Goal: Task Accomplishment & Management: Use online tool/utility

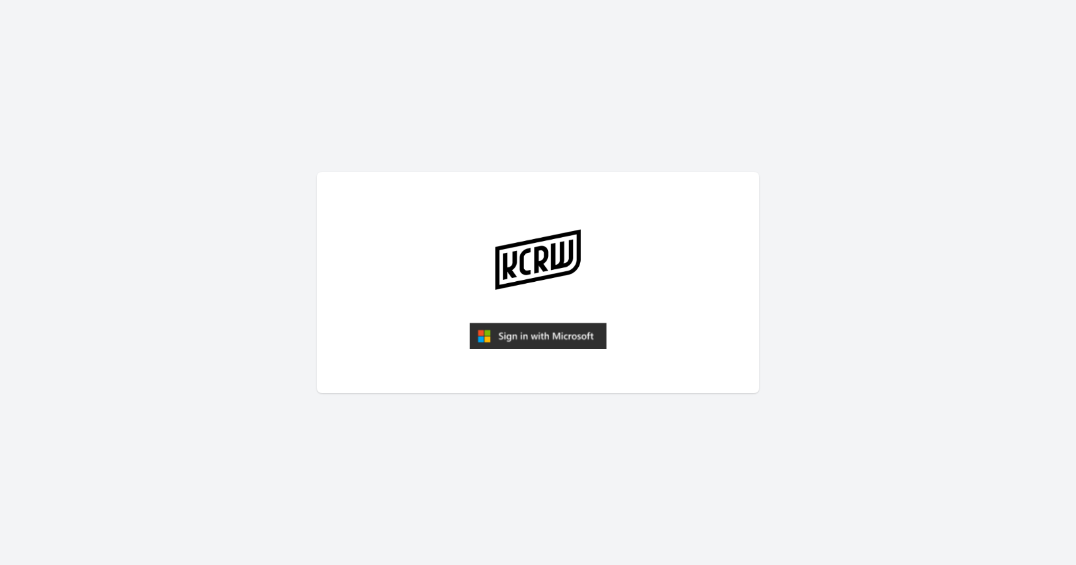
click at [584, 336] on img "submit" at bounding box center [537, 336] width 137 height 26
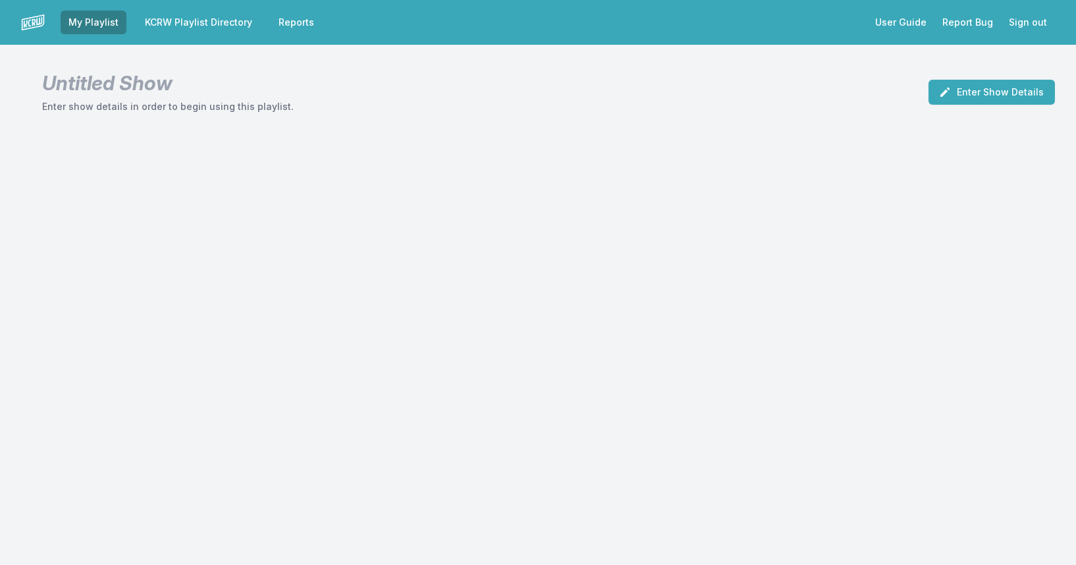
click at [213, 18] on link "KCRW Playlist Directory" at bounding box center [198, 23] width 123 height 24
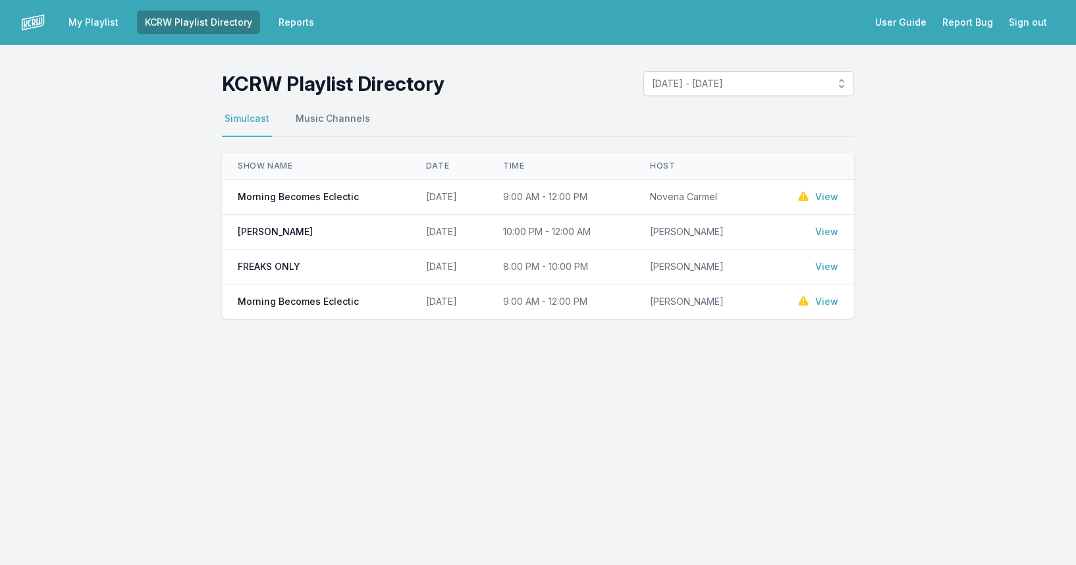
click at [828, 196] on link "View" at bounding box center [826, 196] width 23 height 13
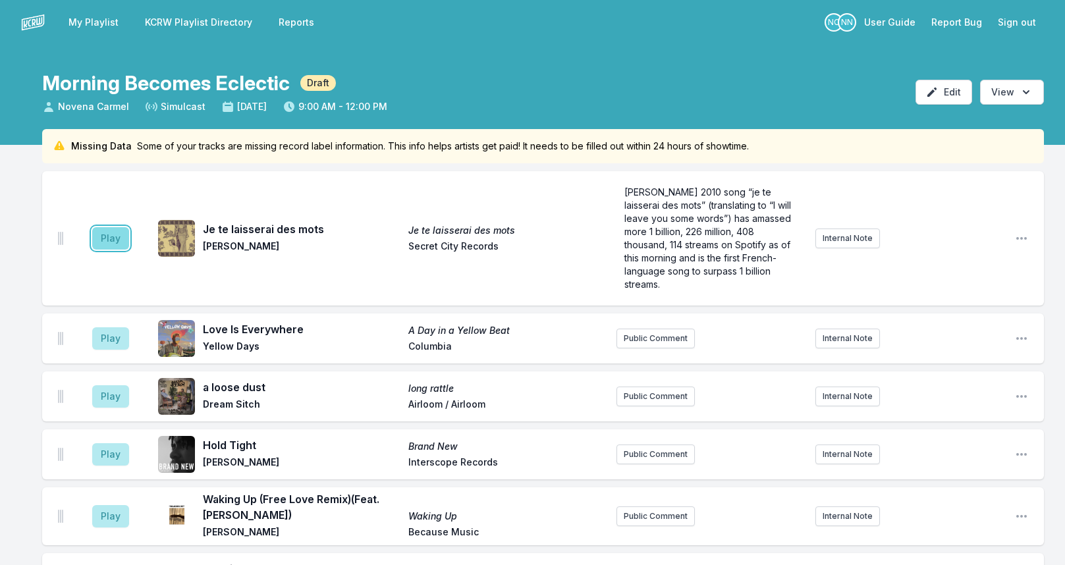
click at [117, 244] on button "Play" at bounding box center [110, 238] width 37 height 22
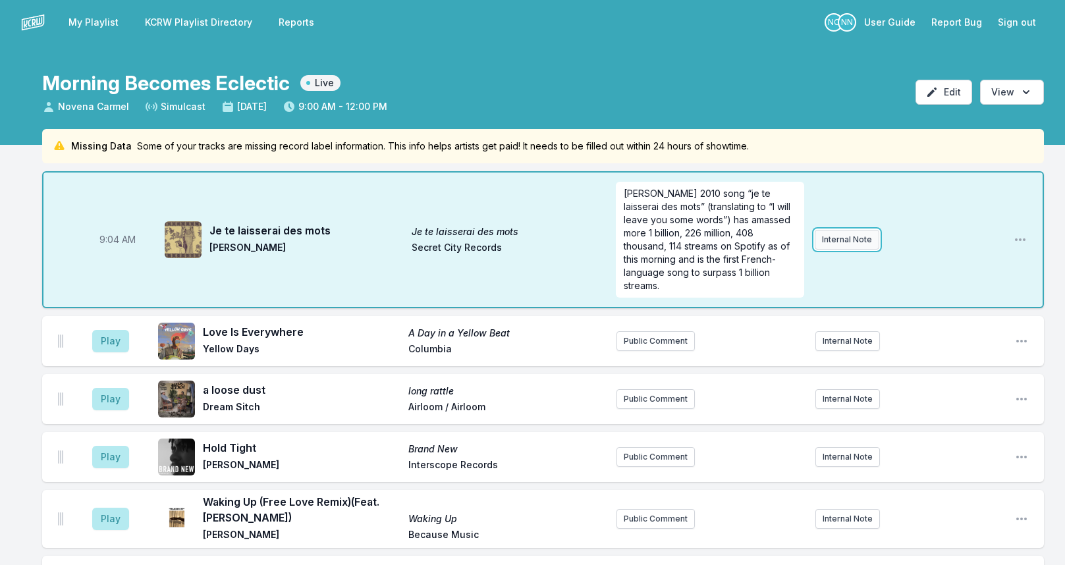
click at [850, 237] on button "Internal Note" at bounding box center [847, 240] width 65 height 20
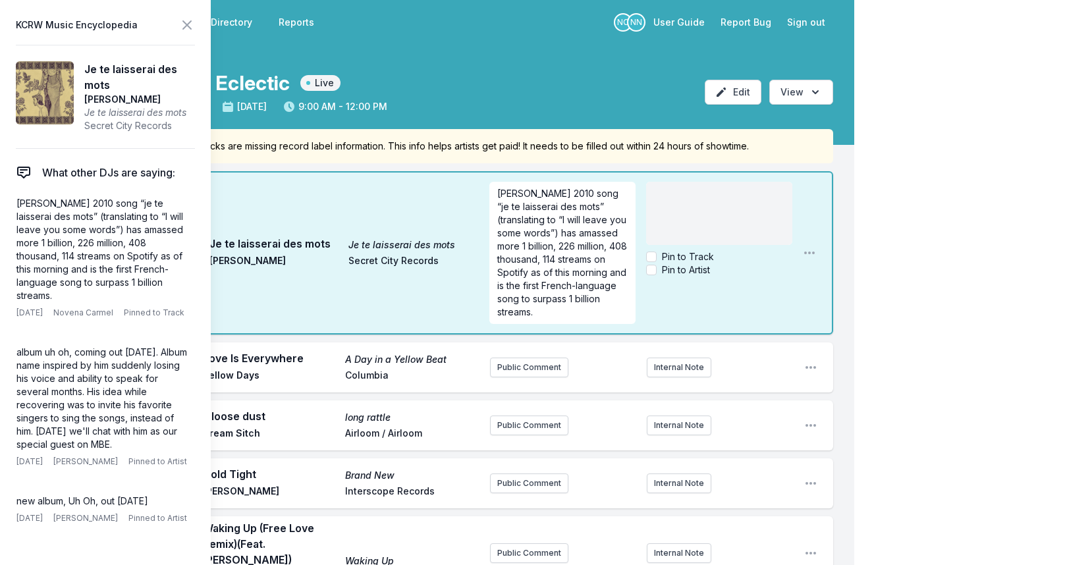
click at [281, 242] on span "Je te laisserai des mots" at bounding box center [274, 244] width 131 height 16
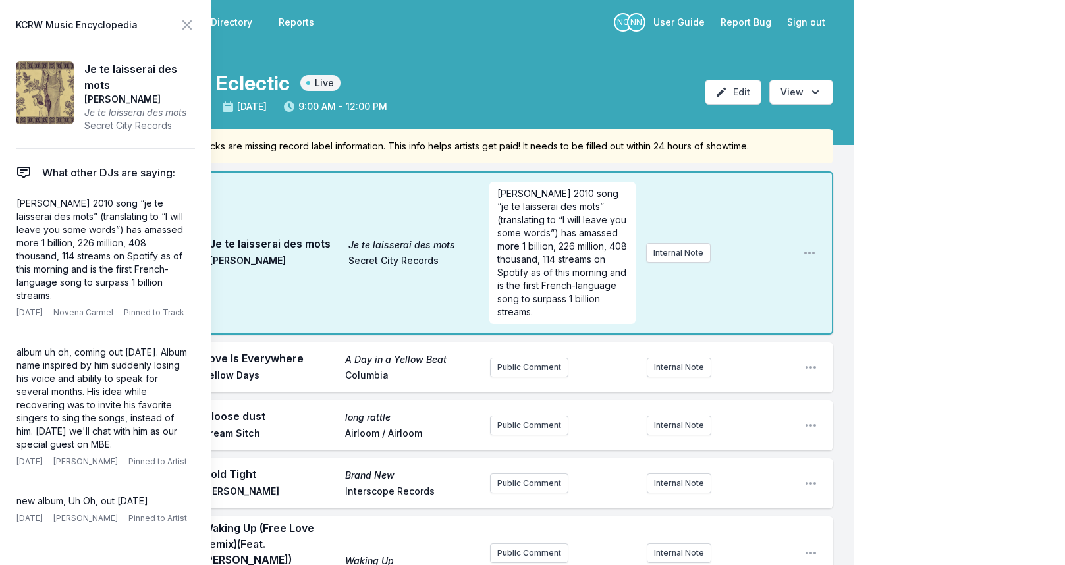
click at [281, 242] on span "Je te laisserai des mots" at bounding box center [274, 244] width 131 height 16
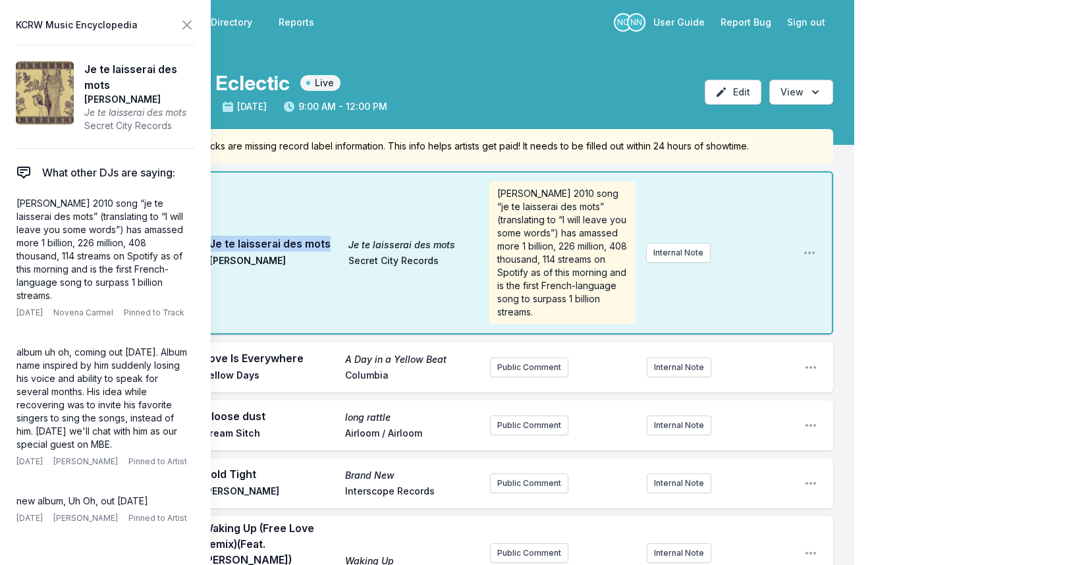
click at [280, 242] on span "Je te laisserai des mots" at bounding box center [274, 244] width 131 height 16
copy span "Je te laisserai des mots"
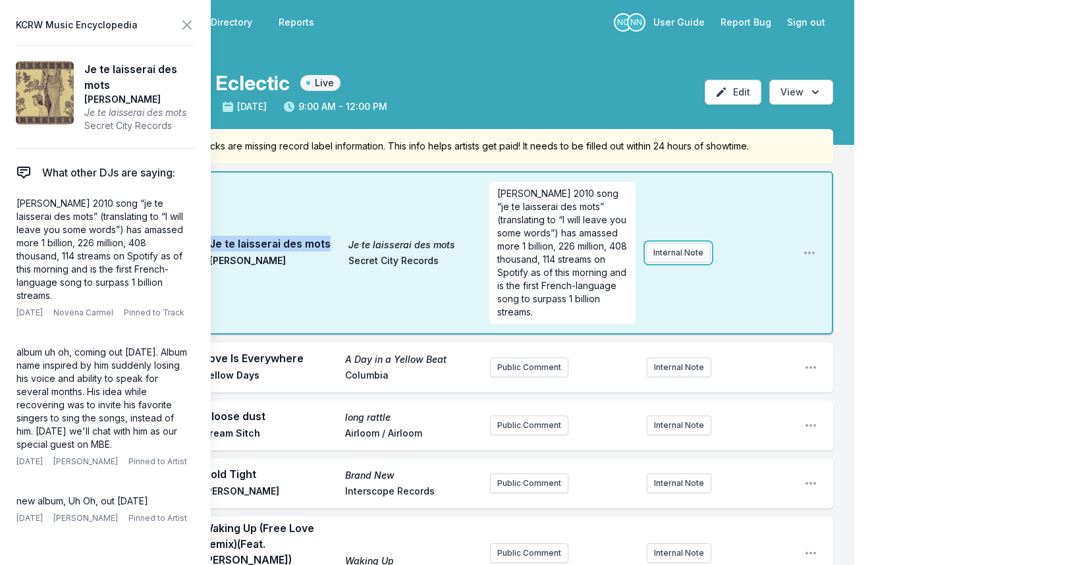
click at [664, 254] on button "Internal Note" at bounding box center [678, 253] width 65 height 20
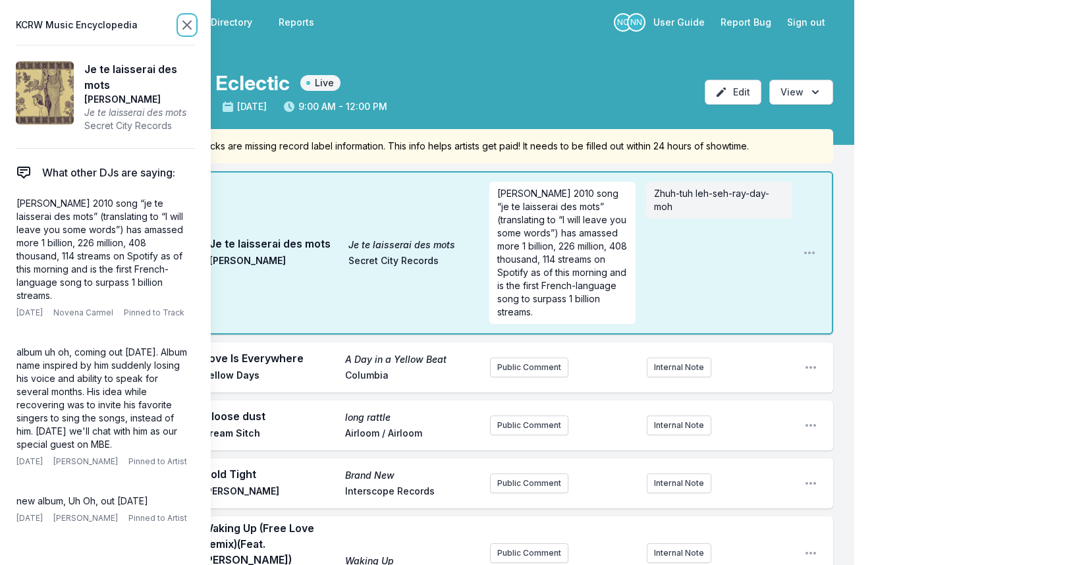
click at [189, 20] on icon at bounding box center [187, 25] width 16 height 16
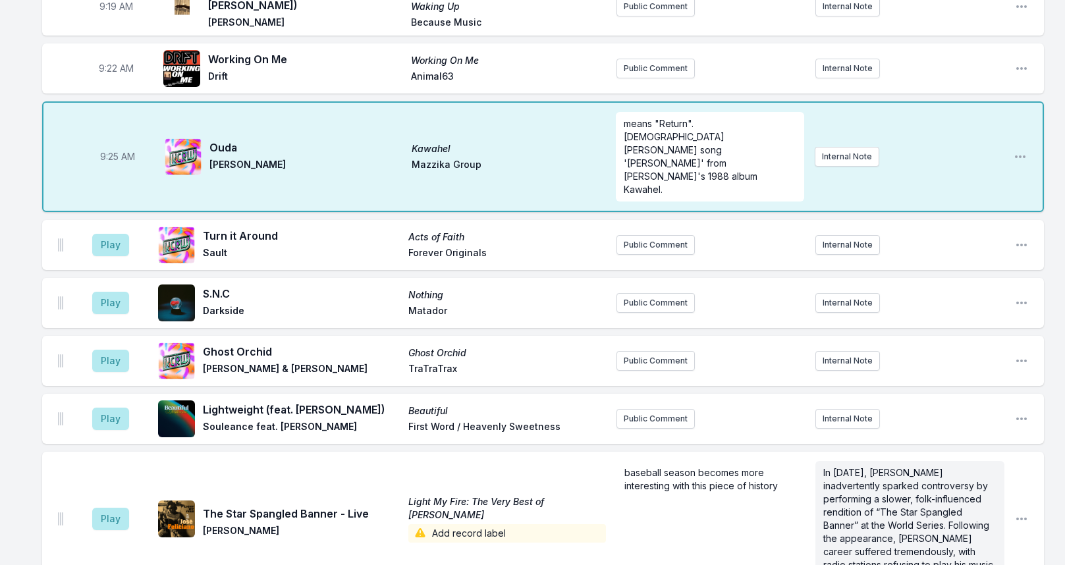
scroll to position [527, 0]
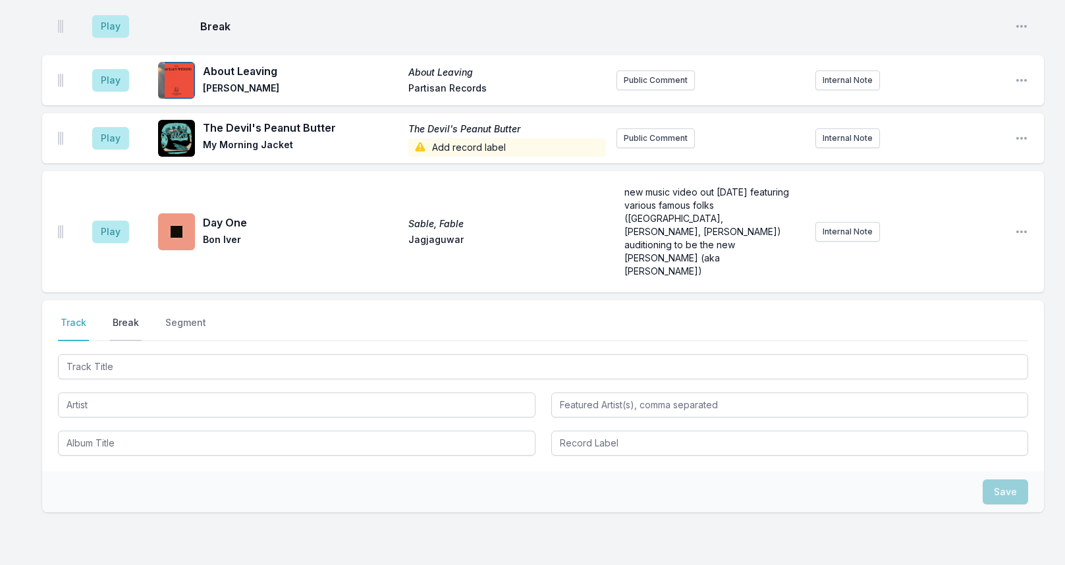
click at [125, 316] on button "Break" at bounding box center [126, 328] width 32 height 25
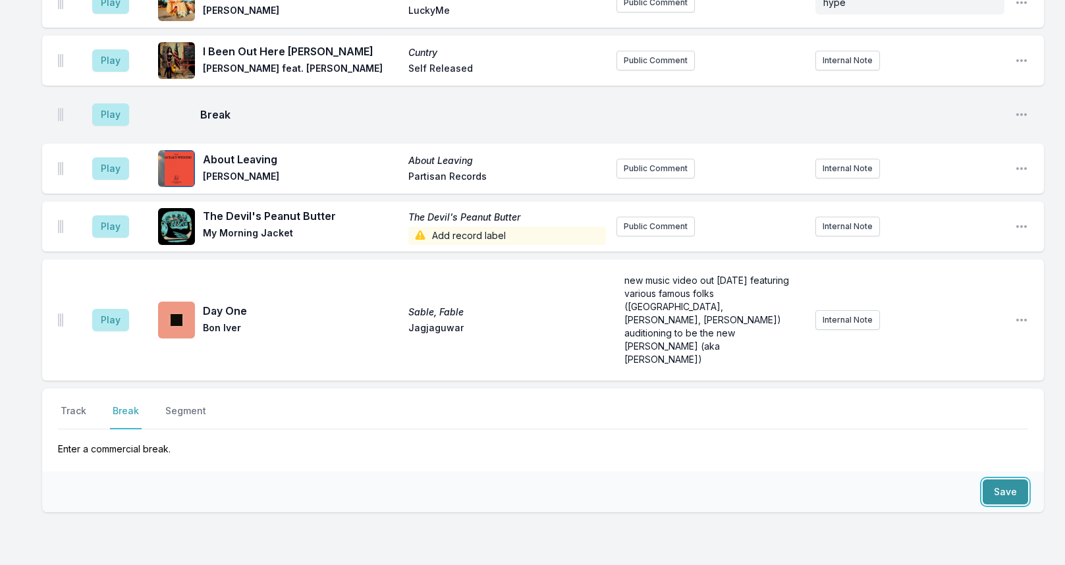
click at [1011, 479] on button "Save" at bounding box center [1004, 491] width 45 height 25
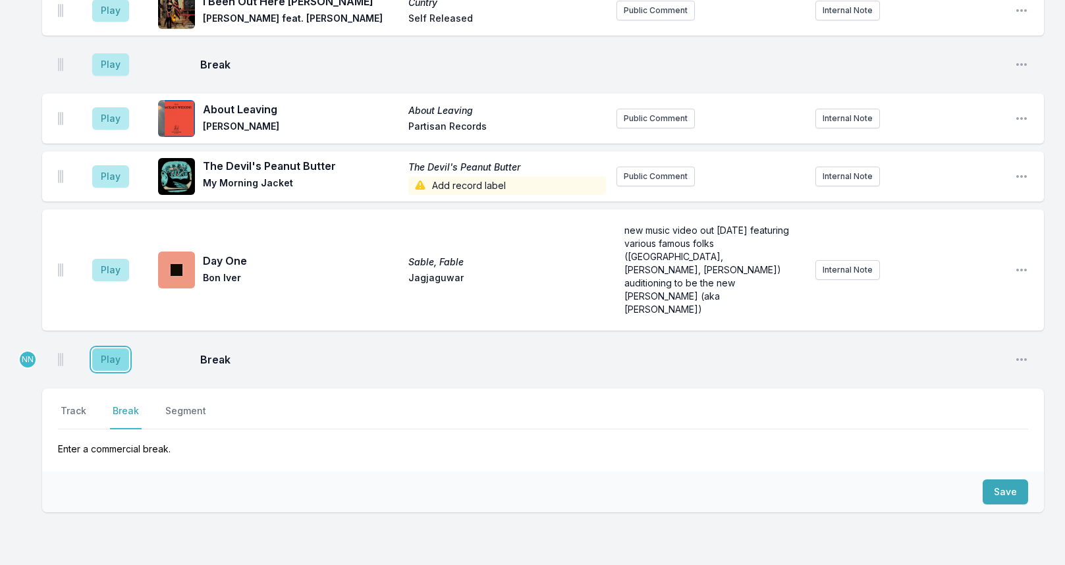
click at [113, 348] on button "Play" at bounding box center [110, 359] width 37 height 22
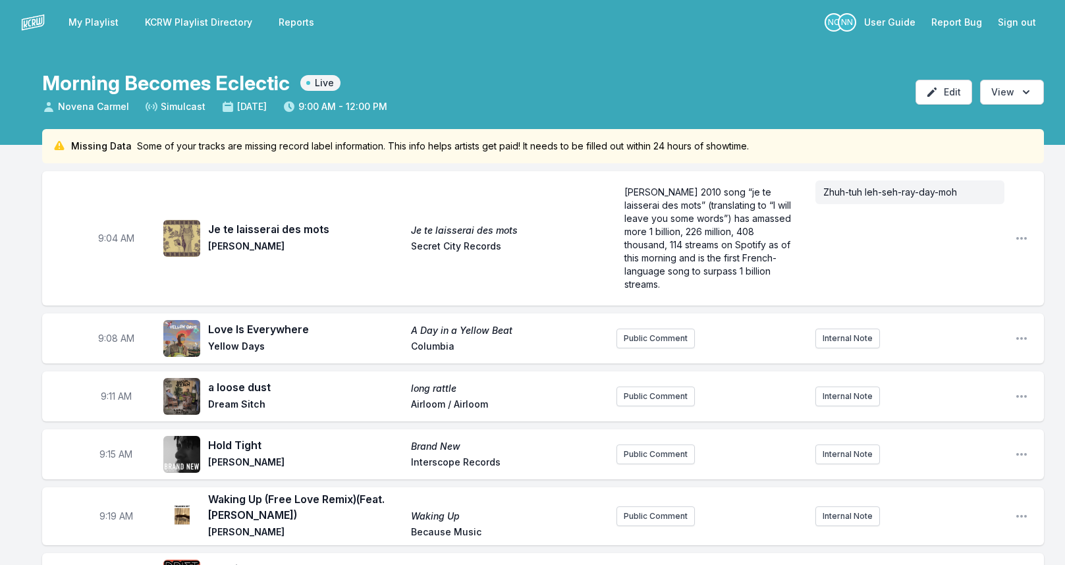
scroll to position [739, 0]
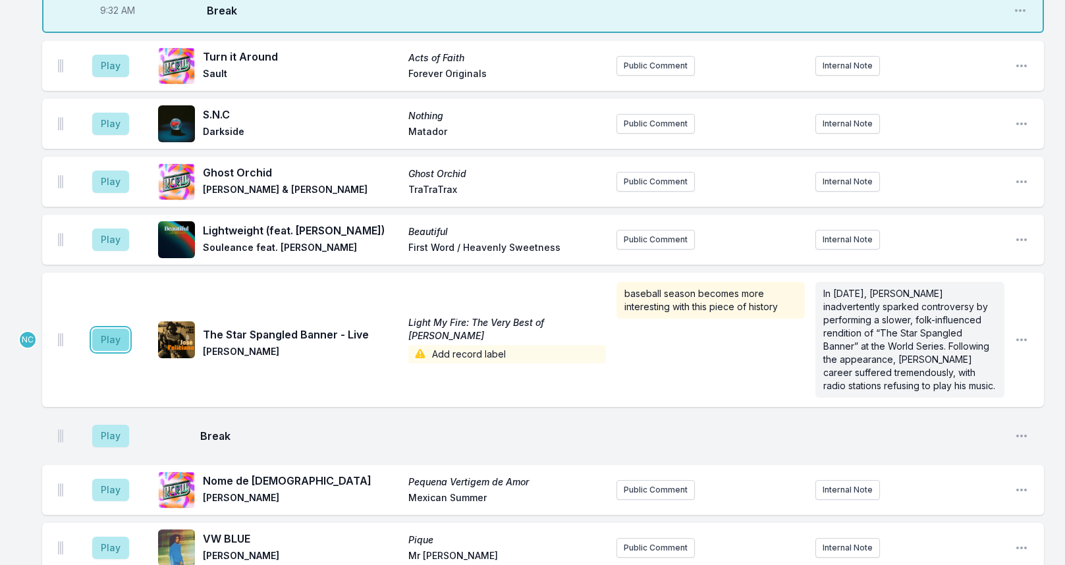
click at [107, 329] on button "Play" at bounding box center [110, 340] width 37 height 22
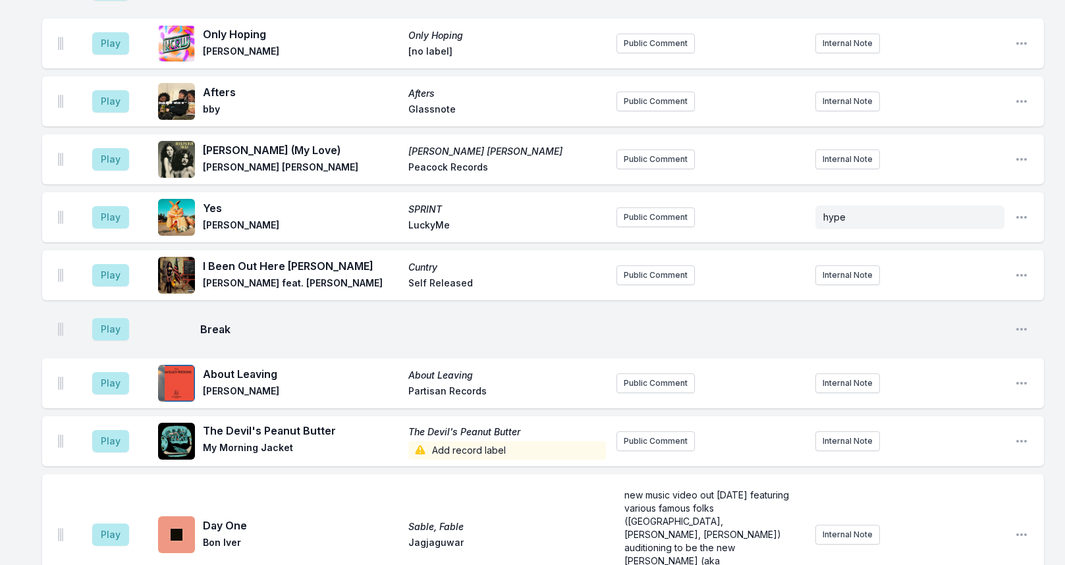
scroll to position [2517, 0]
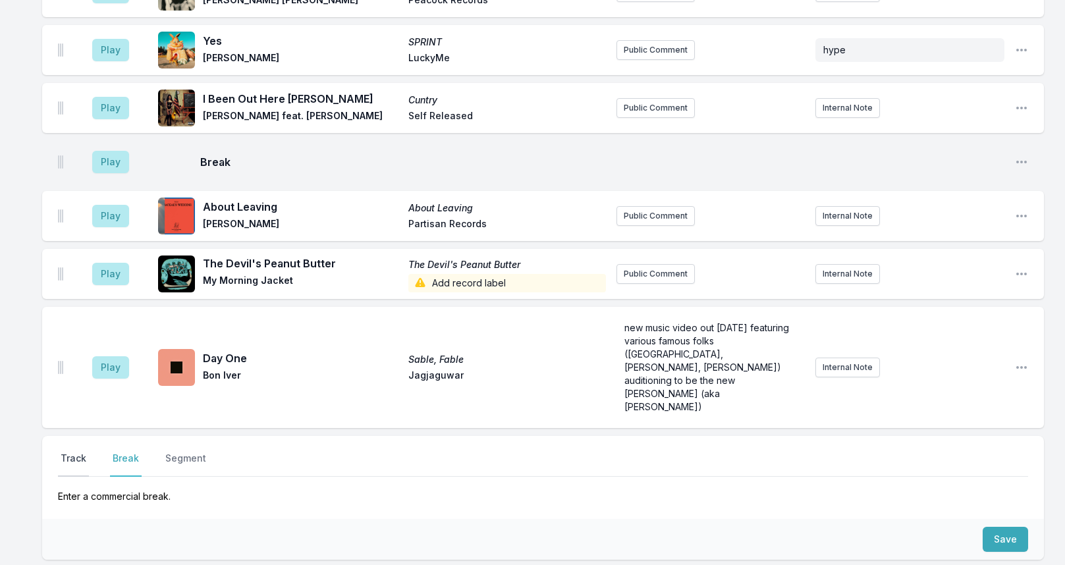
click at [70, 452] on button "Track" at bounding box center [73, 464] width 31 height 25
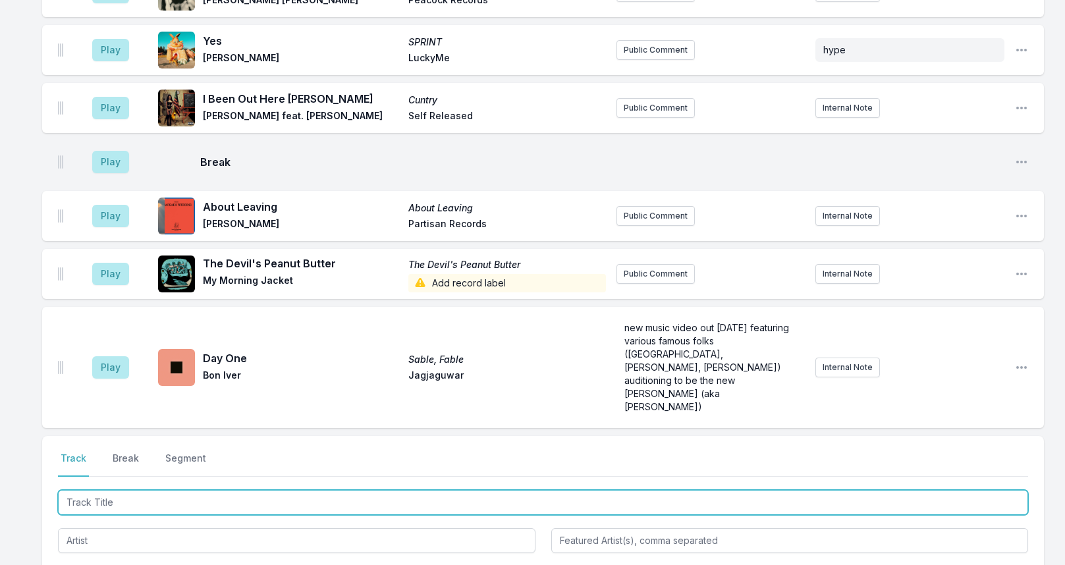
click at [158, 490] on input "Track Title" at bounding box center [543, 502] width 970 height 25
type input "Catch the exit"
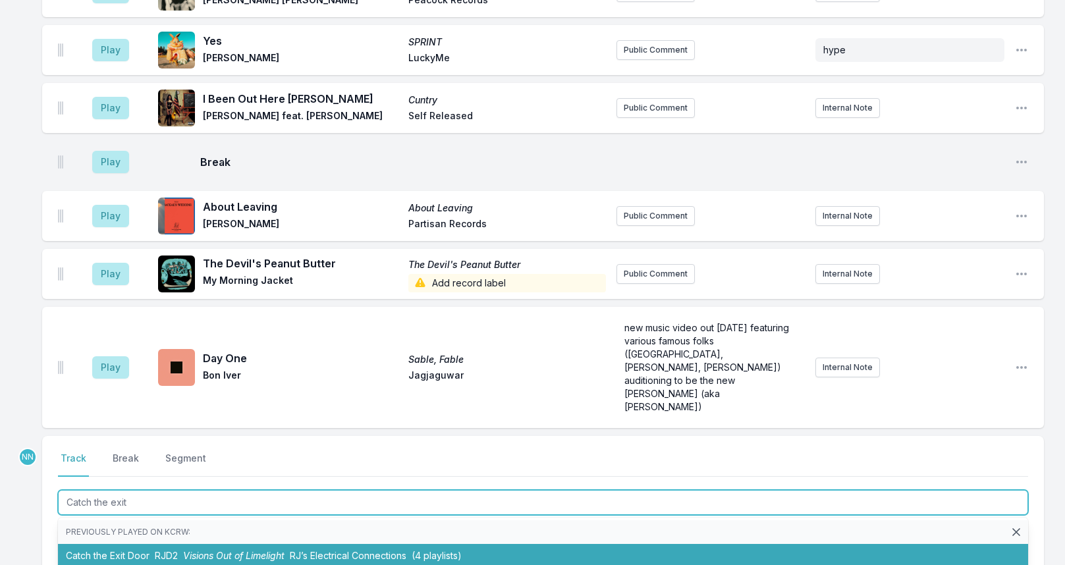
click at [164, 550] on span "RJD2" at bounding box center [166, 555] width 23 height 11
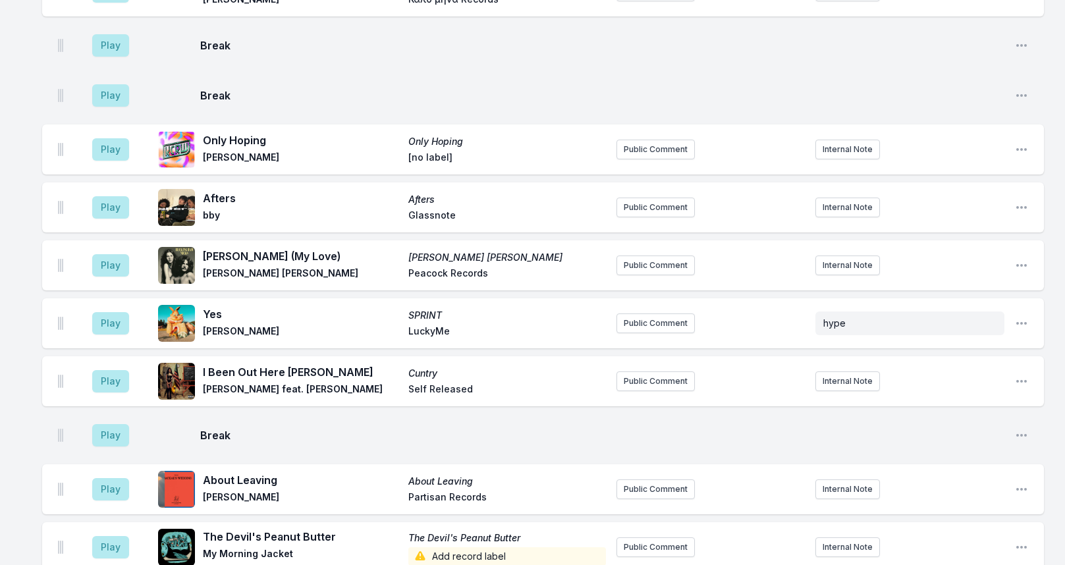
scroll to position [2575, 0]
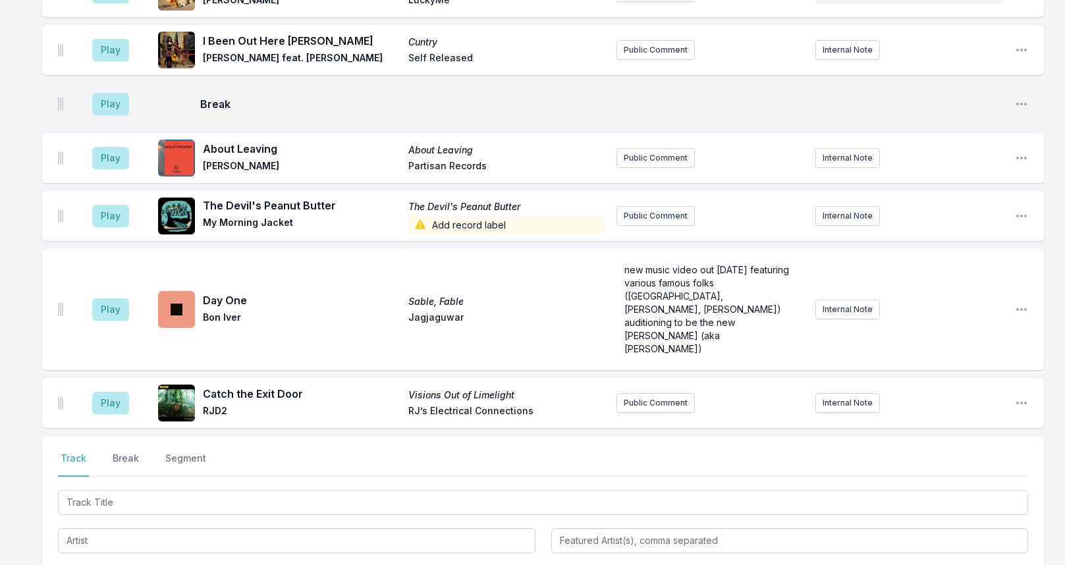
click at [104, 382] on aside "Play" at bounding box center [111, 403] width 74 height 42
click at [105, 392] on button "Play" at bounding box center [110, 403] width 37 height 22
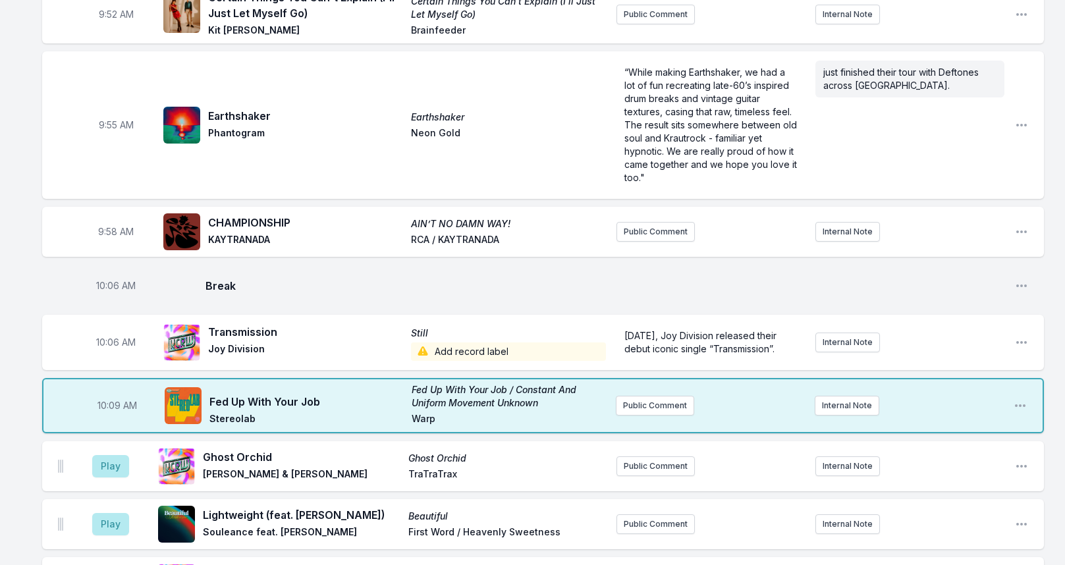
scroll to position [1455, 0]
